Goal: Information Seeking & Learning: Learn about a topic

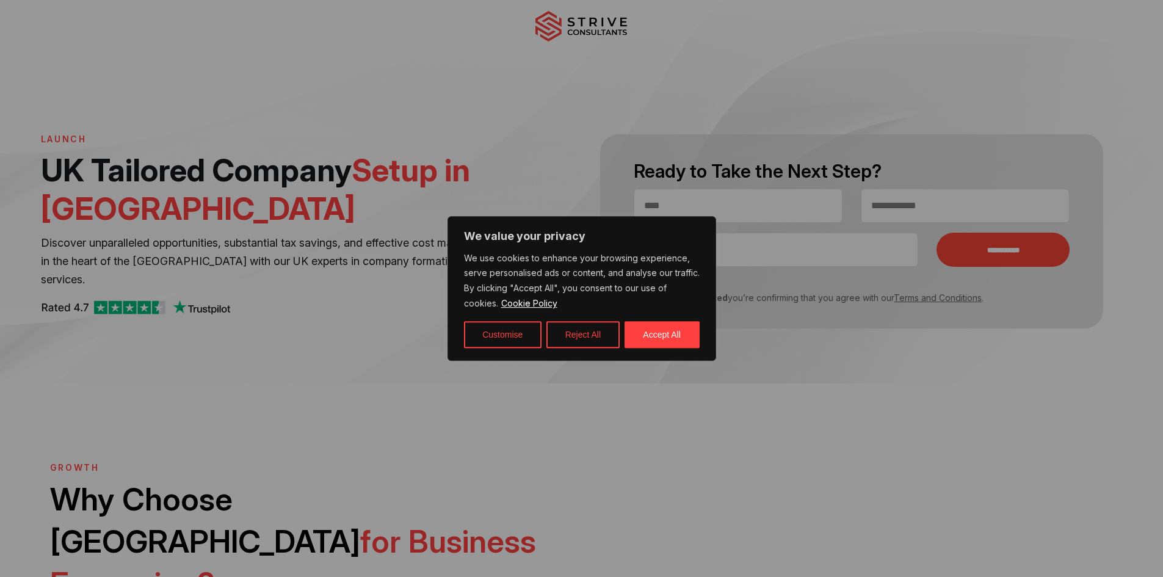
click at [585, 341] on button "Reject All" at bounding box center [582, 334] width 73 height 27
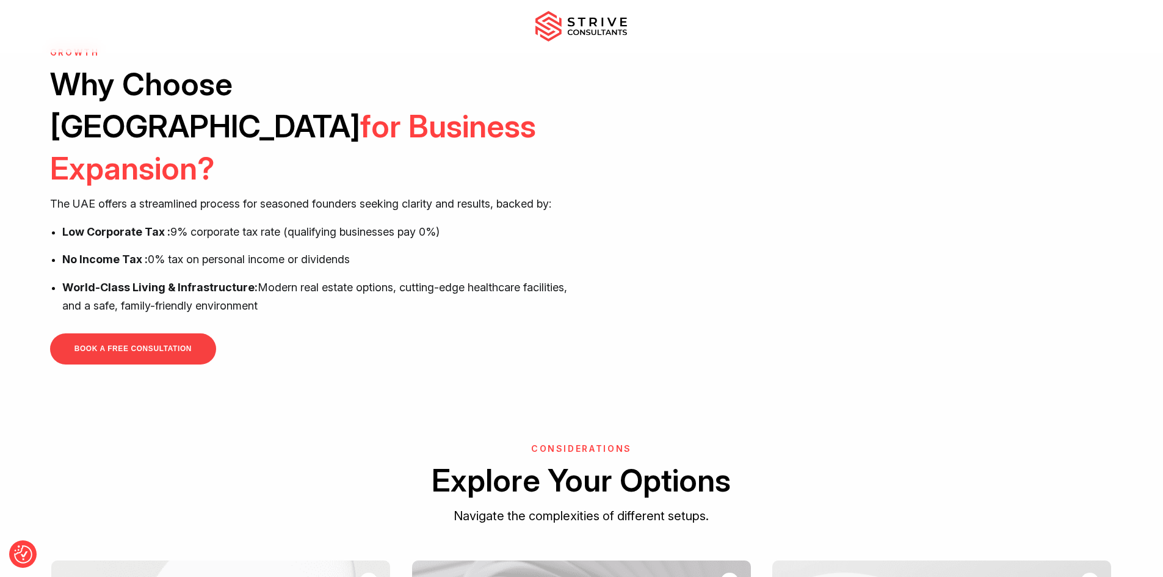
scroll to position [427, 0]
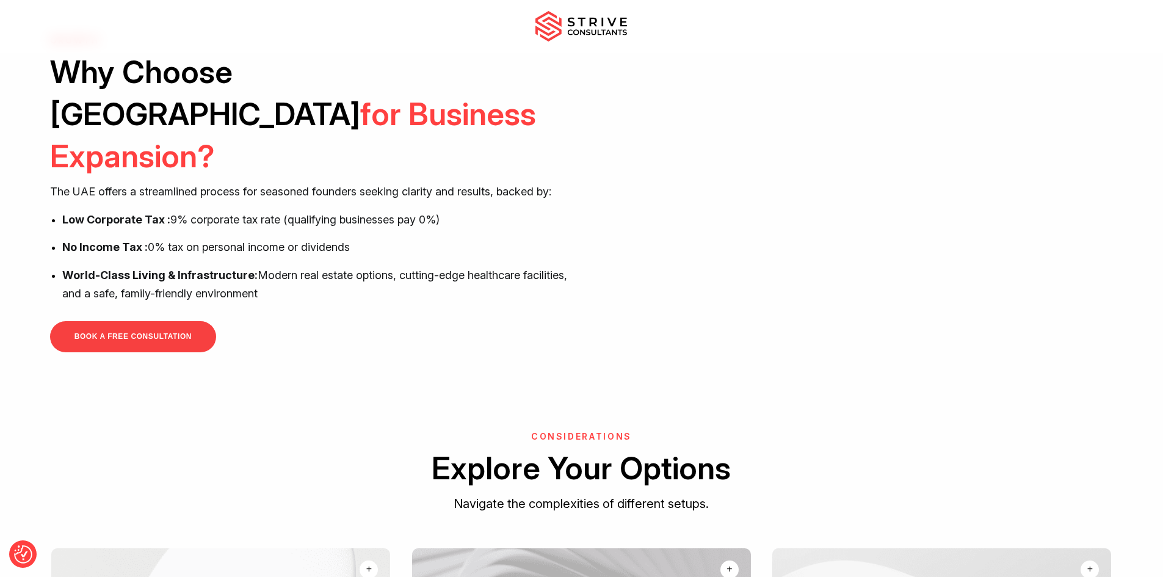
drag, startPoint x: 152, startPoint y: 206, endPoint x: 364, endPoint y: 206, distance: 212.4
click at [364, 238] on p "No Income Tax : 0% tax on personal income or dividends" at bounding box center [317, 247] width 510 height 18
click at [224, 222] on div "GROWTH Why Choose Dubai for Business Expansion? The UAE offers a streamlined pr…" at bounding box center [311, 193] width 522 height 317
drag, startPoint x: 153, startPoint y: 209, endPoint x: 352, endPoint y: 201, distance: 199.7
click at [352, 238] on p "No Income Tax : 0% tax on personal income or dividends" at bounding box center [317, 247] width 510 height 18
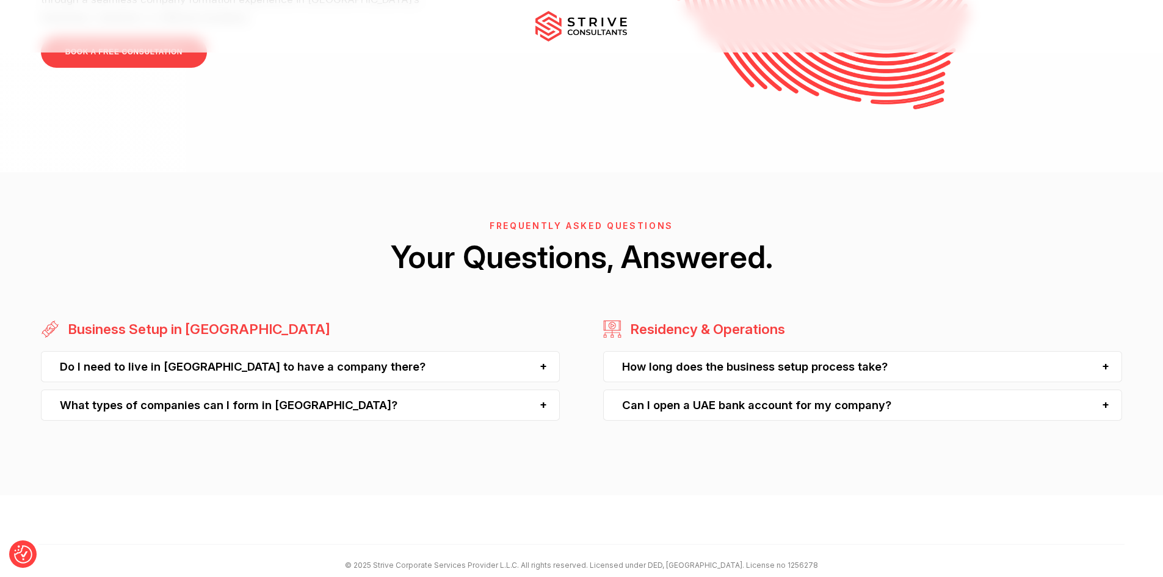
scroll to position [3223, 0]
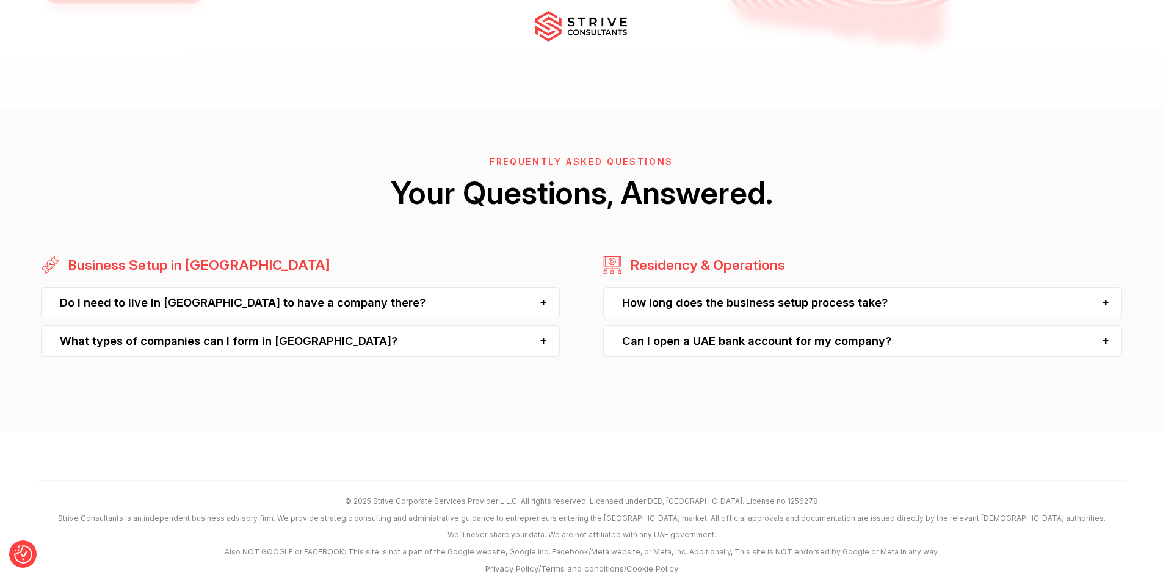
click at [803, 333] on div "Can I open a UAE bank account for my company?" at bounding box center [862, 340] width 519 height 31
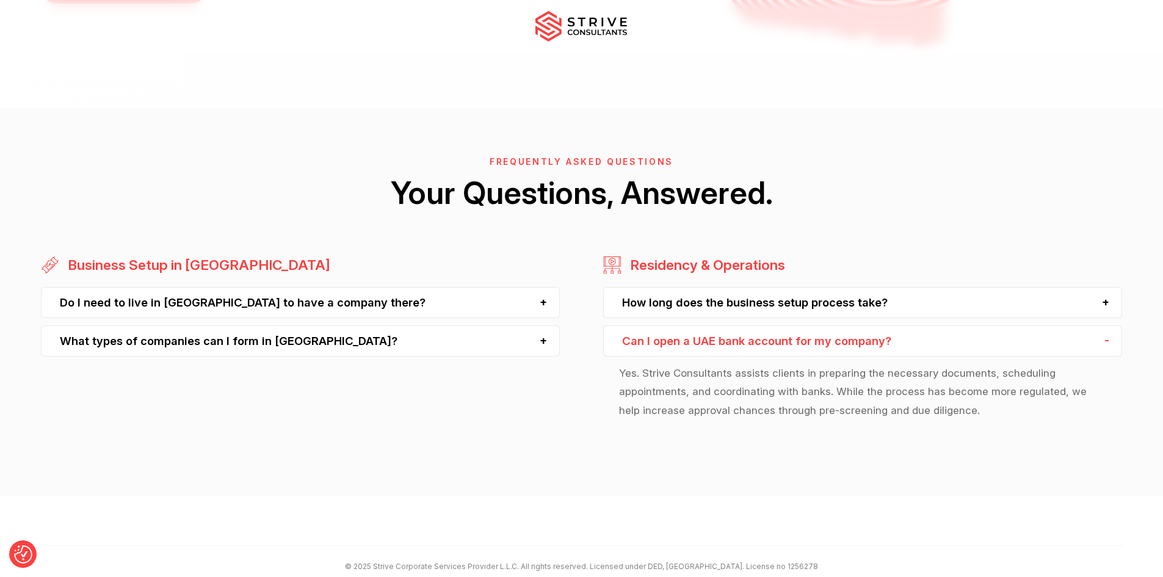
click at [333, 296] on div "Do I need to live in [GEOGRAPHIC_DATA] to have a company there?" at bounding box center [300, 302] width 519 height 31
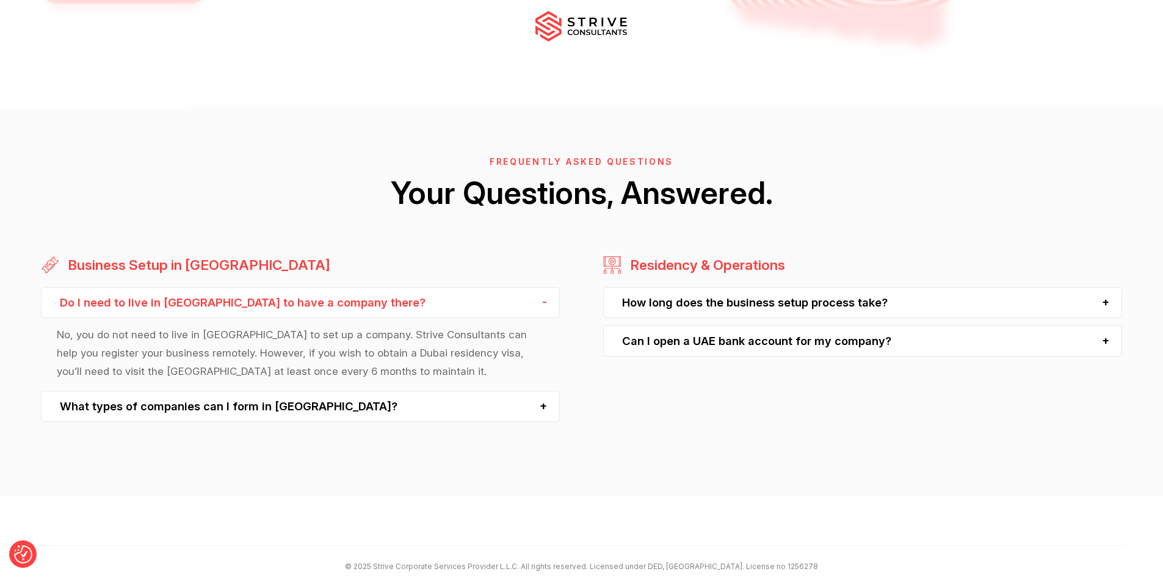
click at [738, 348] on div "Residency & Operations How long does the business setup process take? In most c…" at bounding box center [862, 342] width 519 height 173
click at [741, 339] on div "Can I open a UAE bank account for my company?" at bounding box center [862, 340] width 519 height 31
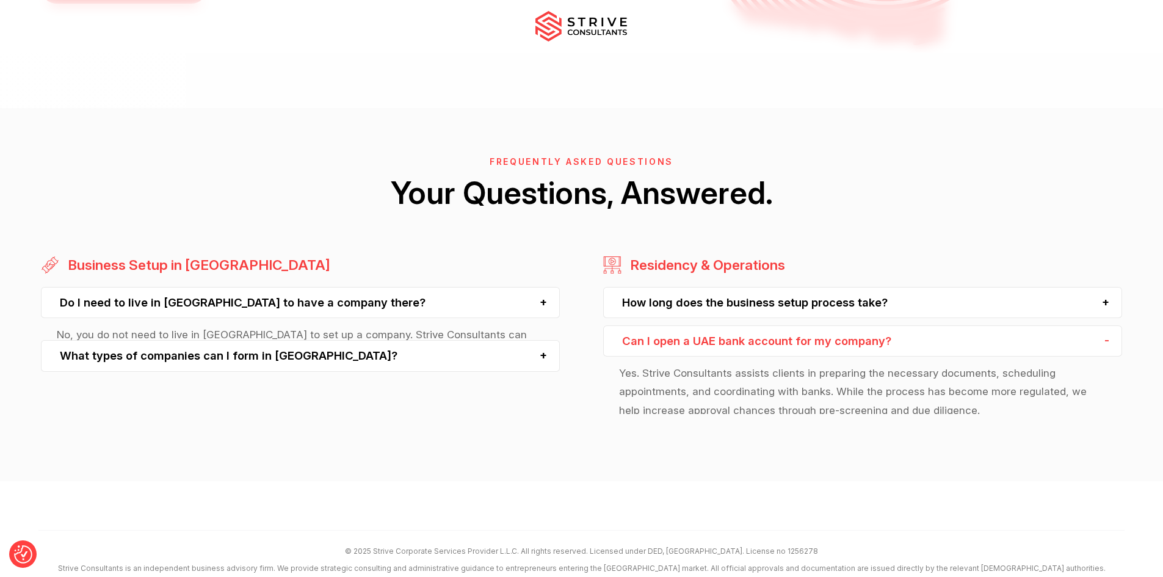
click at [762, 292] on div "How long does the business setup process take?" at bounding box center [862, 302] width 519 height 31
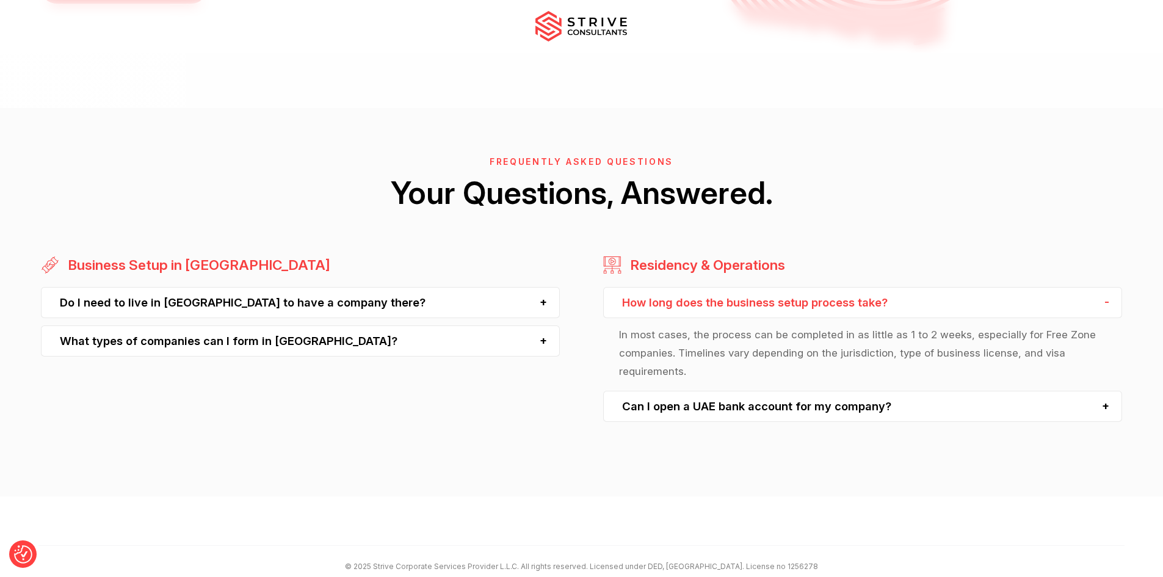
click at [781, 288] on div "How long does the business setup process take?" at bounding box center [862, 302] width 519 height 31
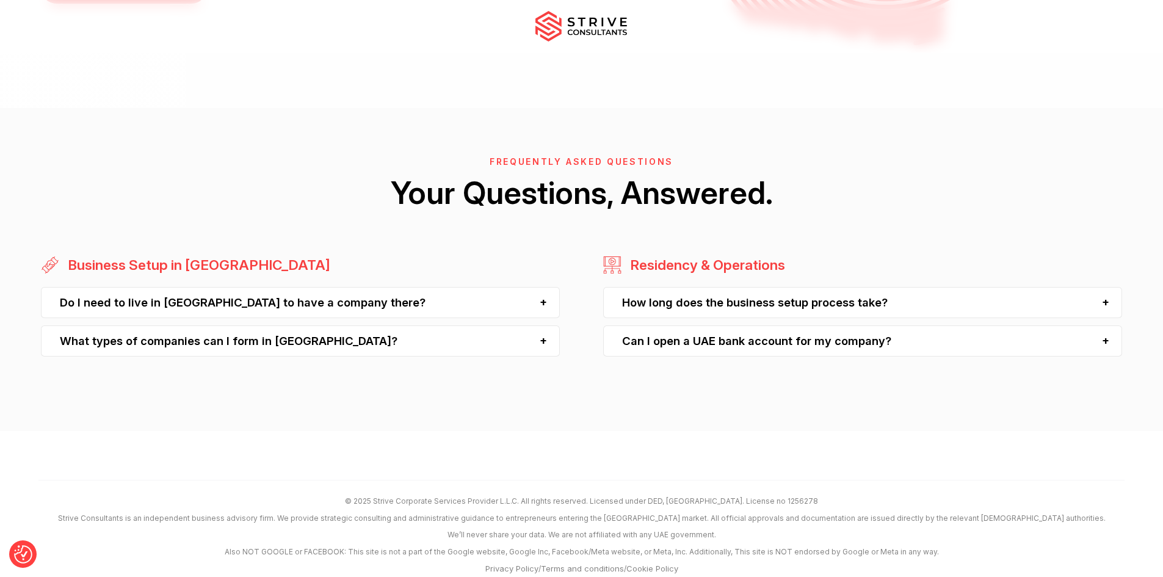
click at [774, 325] on div "Can I open a UAE bank account for my company?" at bounding box center [862, 340] width 519 height 31
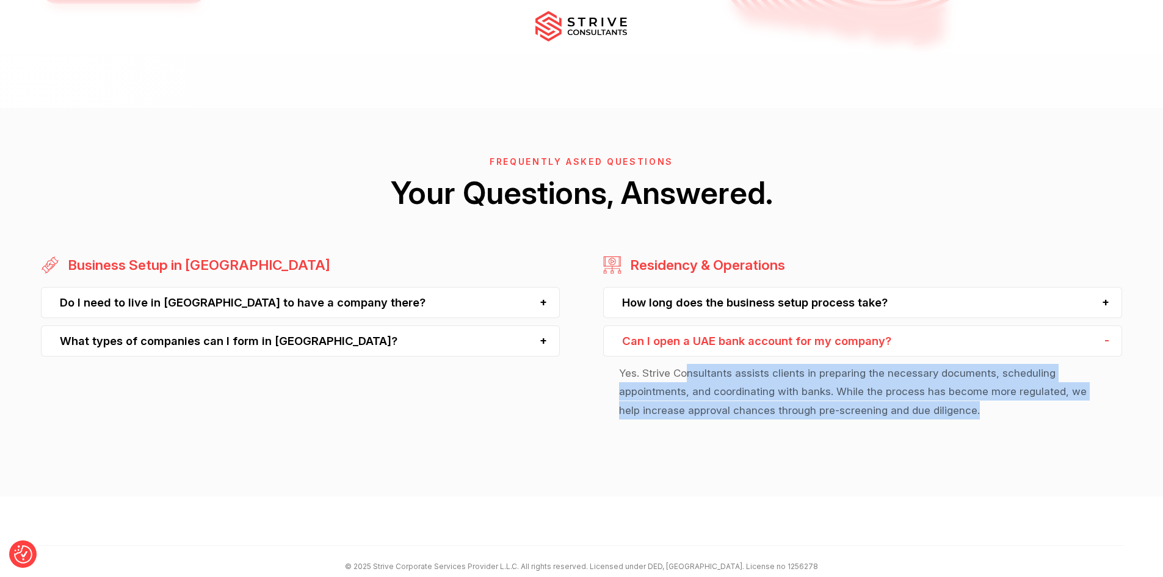
drag, startPoint x: 690, startPoint y: 359, endPoint x: 978, endPoint y: 389, distance: 289.5
click at [978, 389] on p "Yes. Strive Consultants assists clients in preparing the necessary documents, s…" at bounding box center [862, 392] width 487 height 56
click at [991, 414] on div "Residency & Operations How long does the business setup process take? In most c…" at bounding box center [862, 342] width 519 height 173
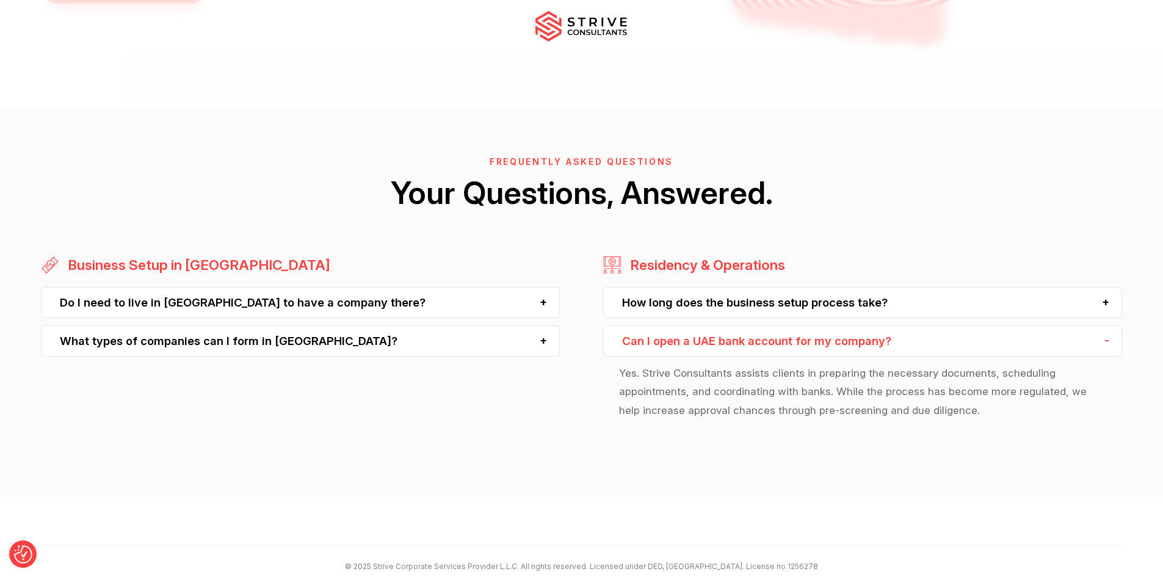
click at [210, 328] on div "What types of companies can I form in [GEOGRAPHIC_DATA]?" at bounding box center [300, 340] width 519 height 31
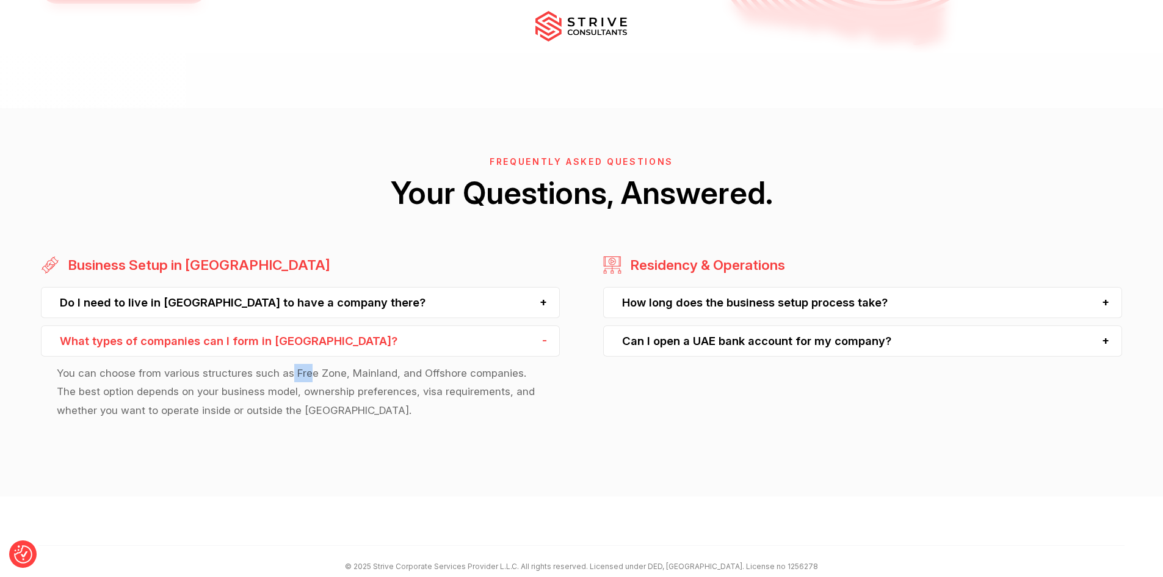
drag, startPoint x: 288, startPoint y: 364, endPoint x: 315, endPoint y: 368, distance: 27.7
click at [312, 366] on p "You can choose from various structures such as Free Zone, Mainland, and Offshor…" at bounding box center [300, 392] width 487 height 56
click at [361, 398] on p "You can choose from various structures such as Free Zone, Mainland, and Offshor…" at bounding box center [300, 392] width 487 height 56
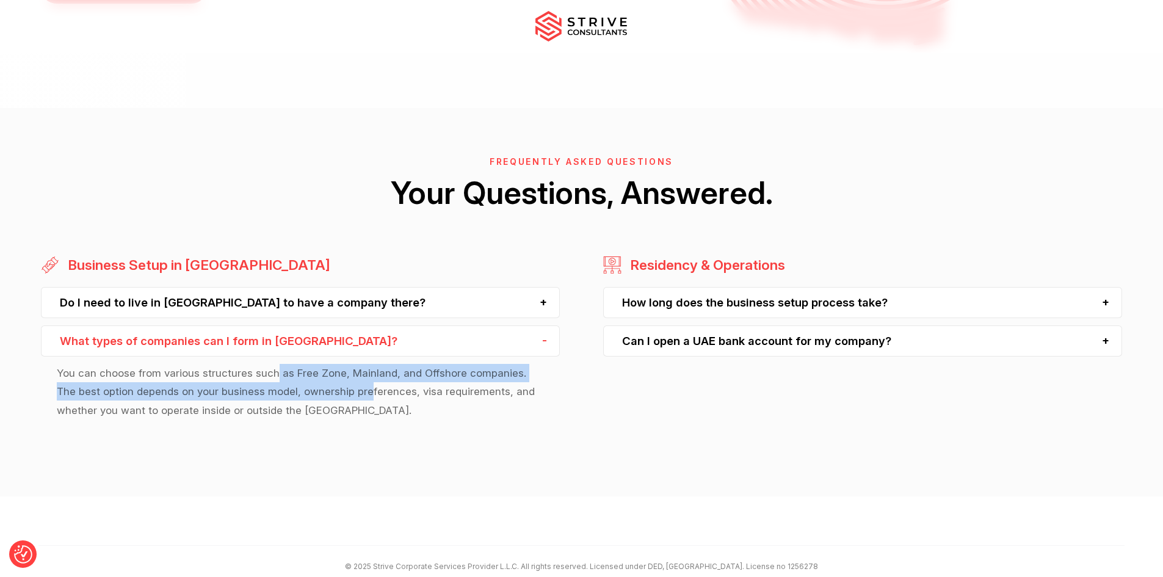
drag, startPoint x: 277, startPoint y: 367, endPoint x: 352, endPoint y: 370, distance: 75.1
click at [351, 369] on p "You can choose from various structures such as Free Zone, Mainland, and Offshor…" at bounding box center [300, 392] width 487 height 56
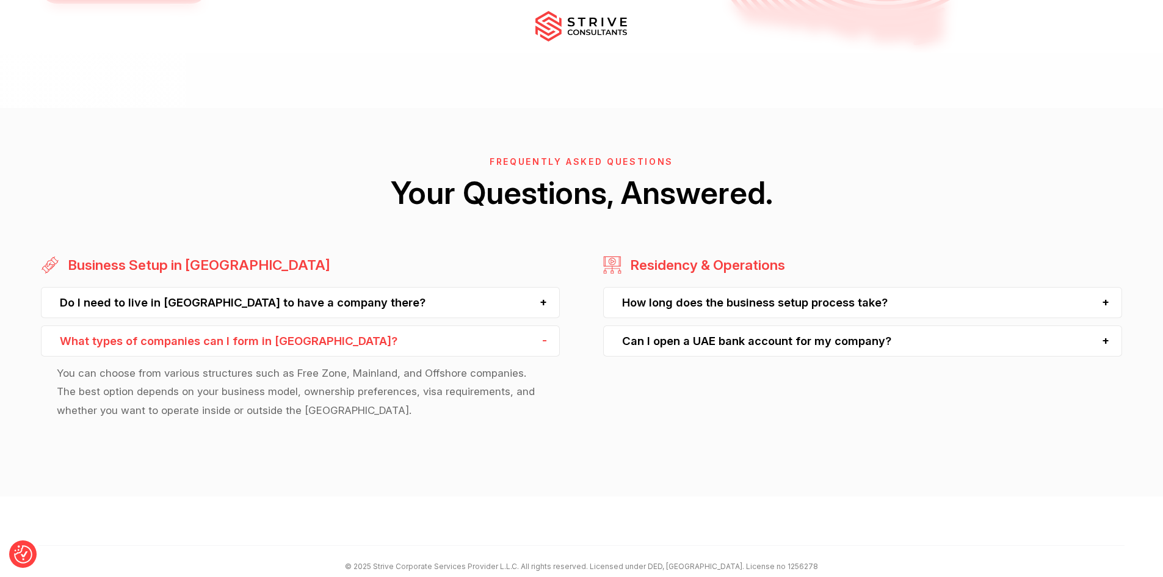
click at [382, 392] on p "You can choose from various structures such as Free Zone, Mainland, and Offshor…" at bounding box center [300, 392] width 487 height 56
drag, startPoint x: 294, startPoint y: 372, endPoint x: 416, endPoint y: 384, distance: 122.7
click at [406, 384] on p "You can choose from various structures such as Free Zone, Mainland, and Offshor…" at bounding box center [300, 392] width 487 height 56
click at [462, 386] on p "You can choose from various structures such as Free Zone, Mainland, and Offshor…" at bounding box center [300, 392] width 487 height 56
drag, startPoint x: 106, startPoint y: 394, endPoint x: 436, endPoint y: 393, distance: 329.5
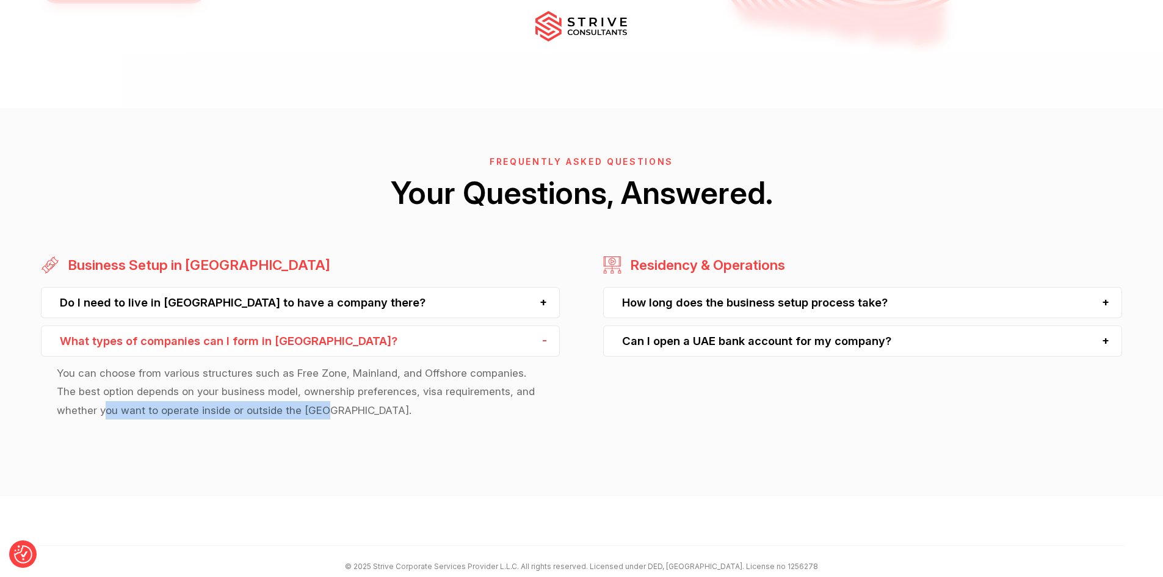
click at [361, 392] on p "You can choose from various structures such as Free Zone, Mainland, and Offshor…" at bounding box center [300, 392] width 487 height 56
click at [438, 393] on p "You can choose from various structures such as Free Zone, Mainland, and Offshor…" at bounding box center [300, 392] width 487 height 56
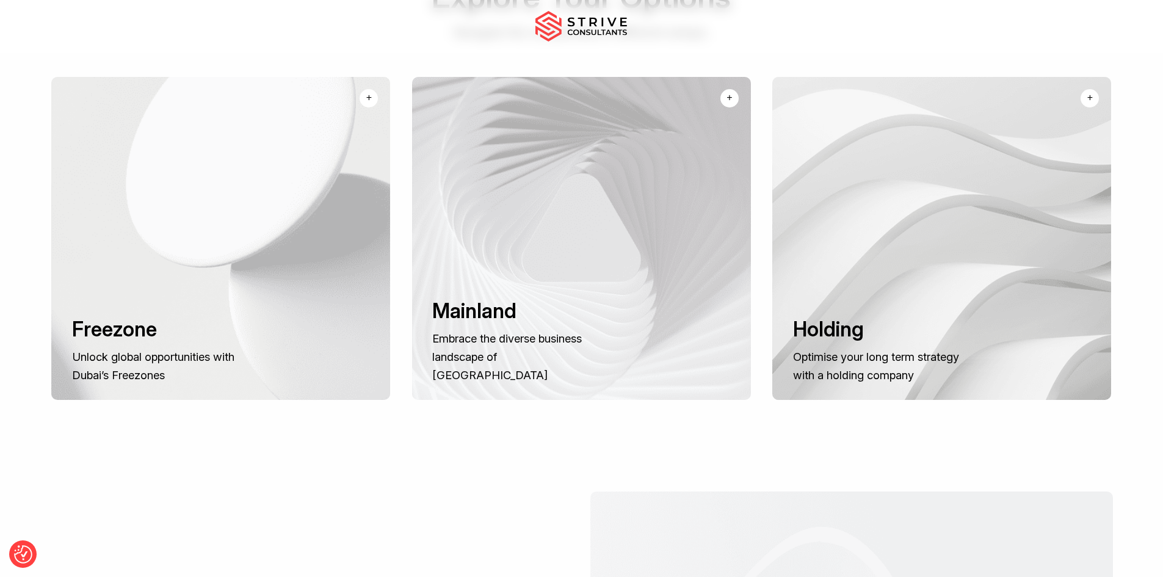
scroll to position [919, 0]
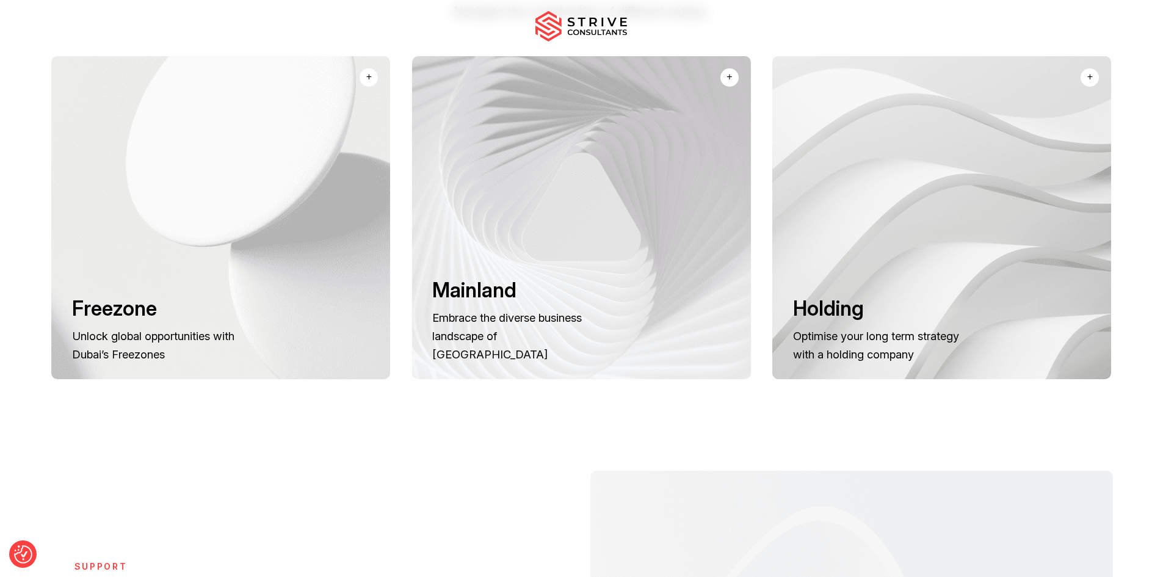
click at [95, 296] on h3 "Freezone" at bounding box center [157, 309] width 171 height 26
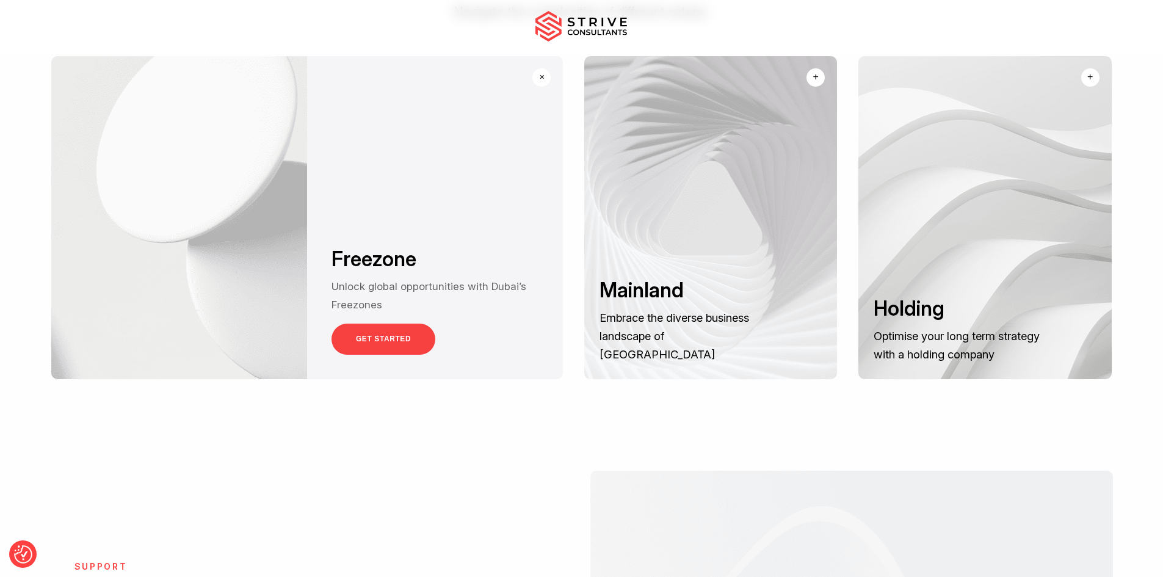
click at [378, 332] on link "GET STARTED" at bounding box center [383, 338] width 104 height 31
